Goal: Information Seeking & Learning: Learn about a topic

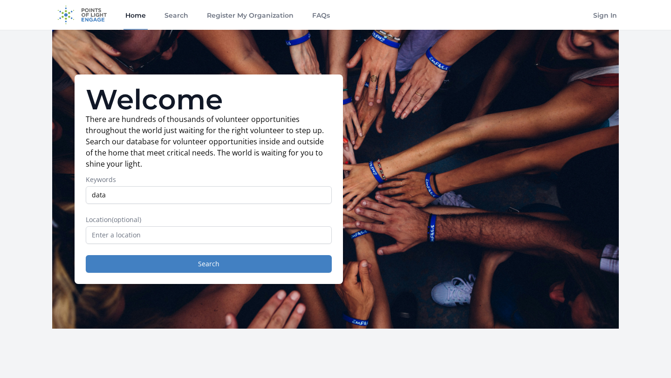
type input "data"
click at [182, 240] on input "text" at bounding box center [209, 235] width 246 height 18
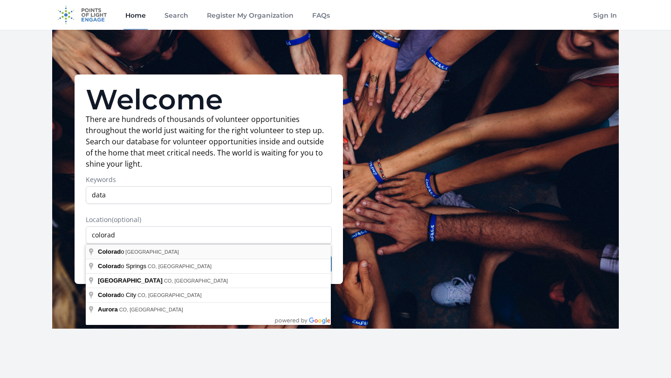
type input "[US_STATE], [GEOGRAPHIC_DATA]"
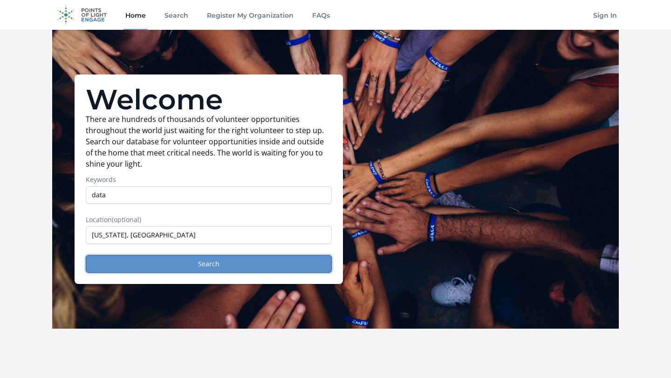
click at [176, 262] on button "Search" at bounding box center [209, 264] width 246 height 18
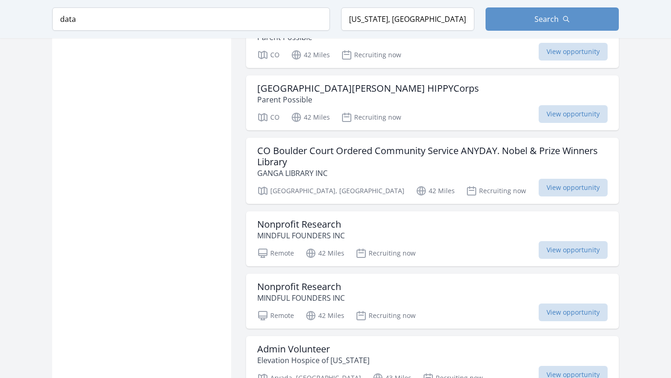
scroll to position [1030, 0]
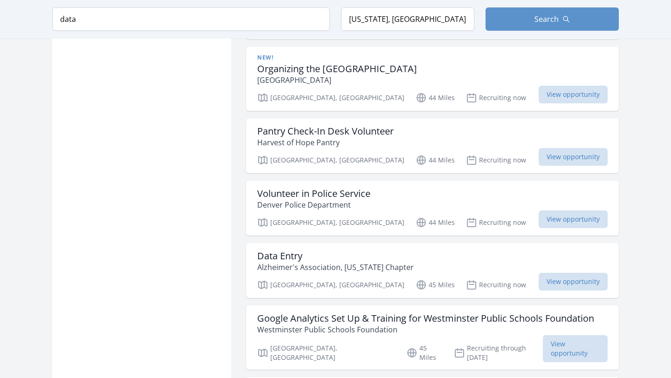
scroll to position [1549, 0]
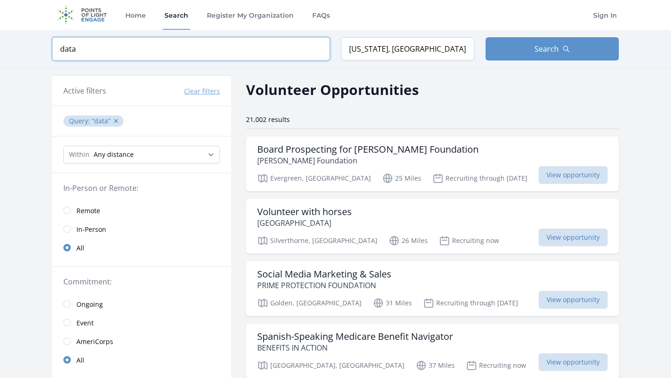
click at [157, 48] on input "data" at bounding box center [191, 48] width 278 height 23
type input "d"
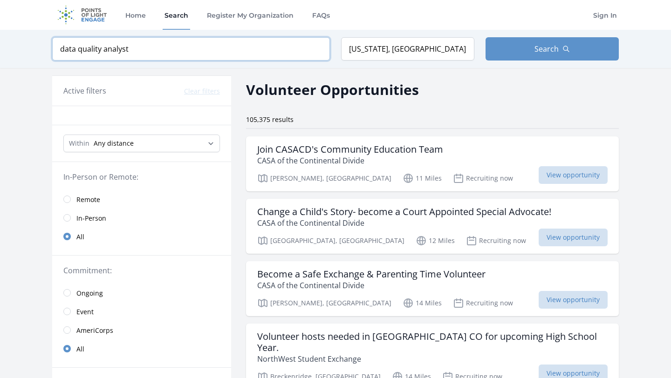
type input "data quality analyst"
click button "submit" at bounding box center [0, 0] width 0 height 0
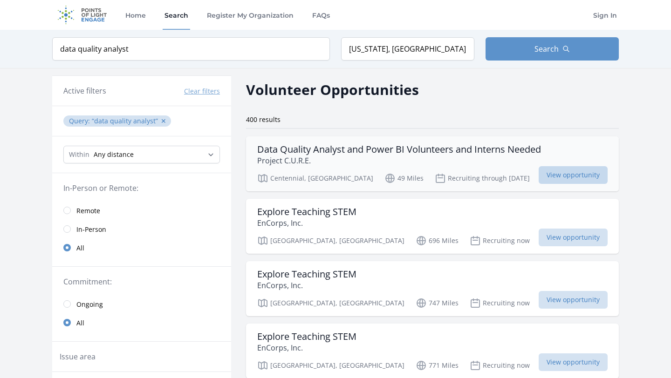
click at [555, 176] on span "View opportunity" at bounding box center [573, 175] width 69 height 18
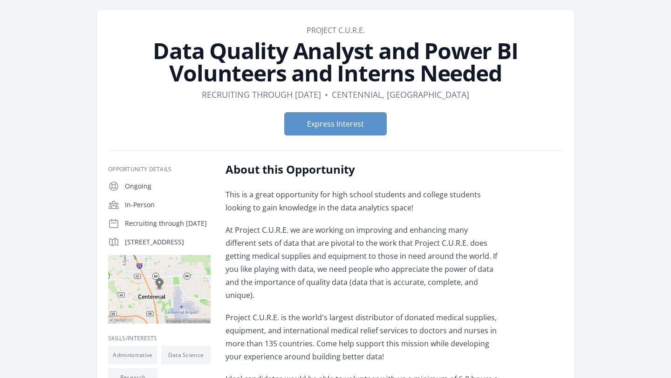
scroll to position [44, 0]
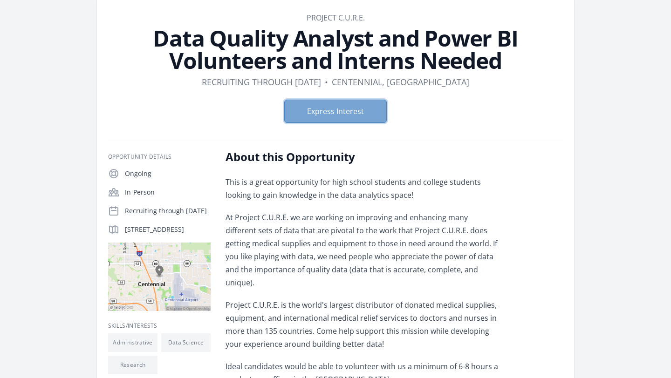
click at [336, 111] on button "Express Interest" at bounding box center [335, 111] width 102 height 23
